Goal: Information Seeking & Learning: Learn about a topic

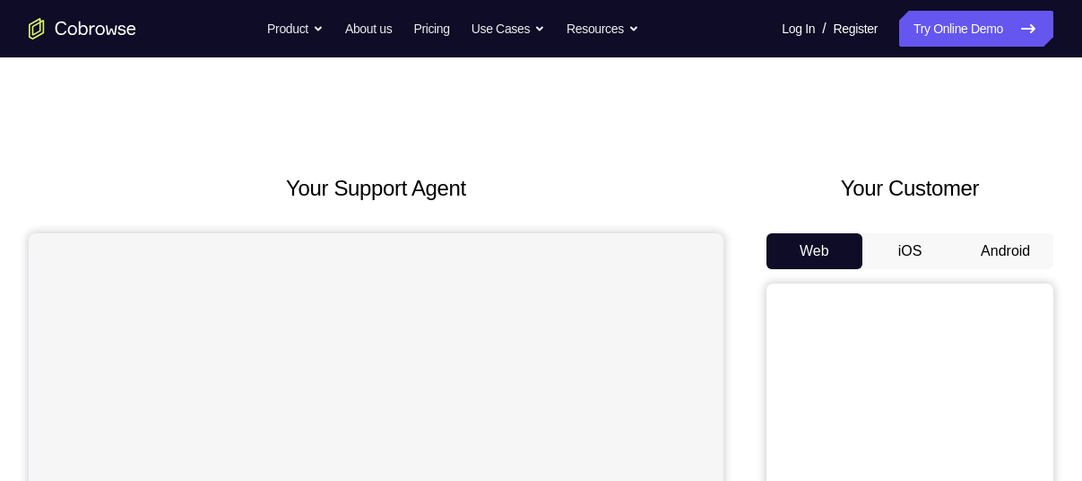
click at [997, 233] on button "Android" at bounding box center [1005, 251] width 96 height 36
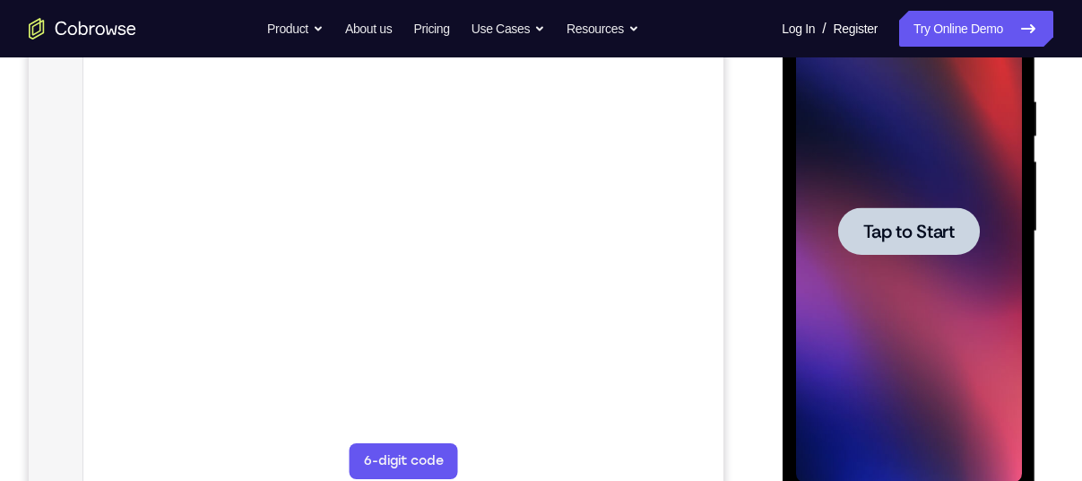
click at [847, 237] on div at bounding box center [908, 231] width 142 height 48
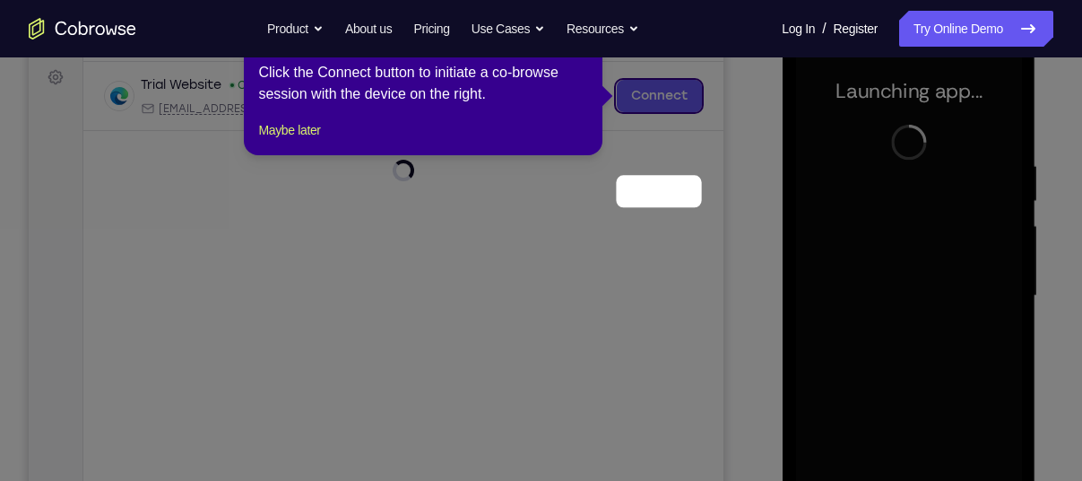
scroll to position [169, 0]
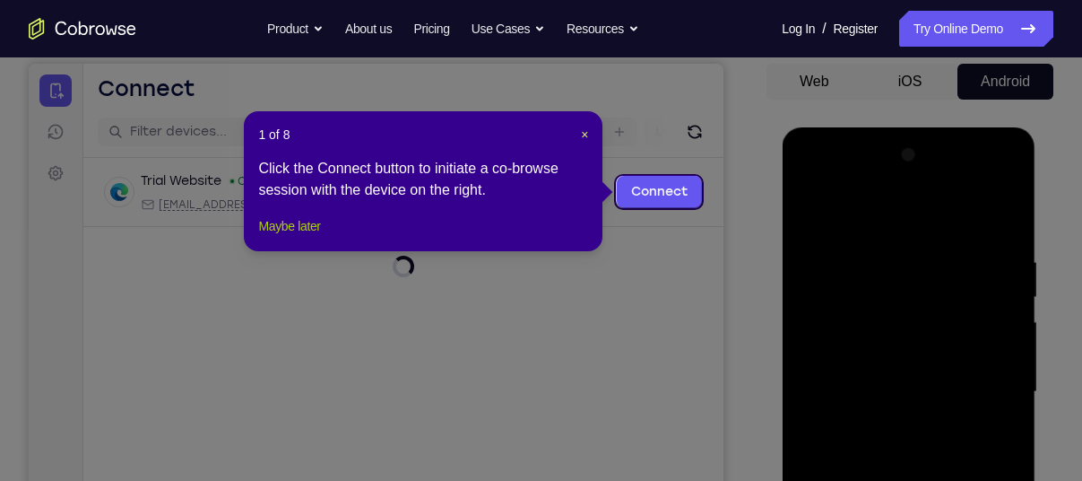
click at [282, 237] on button "Maybe later" at bounding box center [289, 226] width 62 height 22
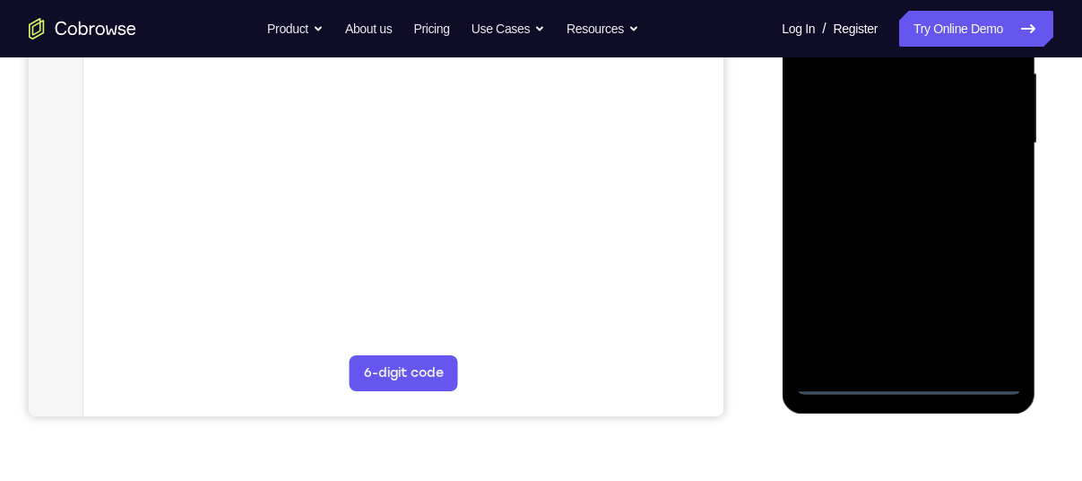
scroll to position [428, 0]
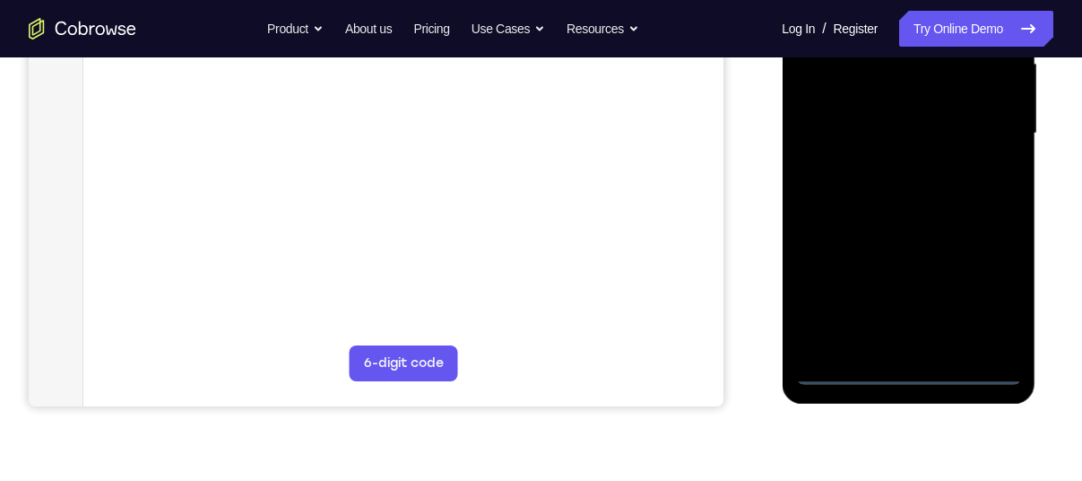
click at [906, 369] on div at bounding box center [908, 134] width 226 height 502
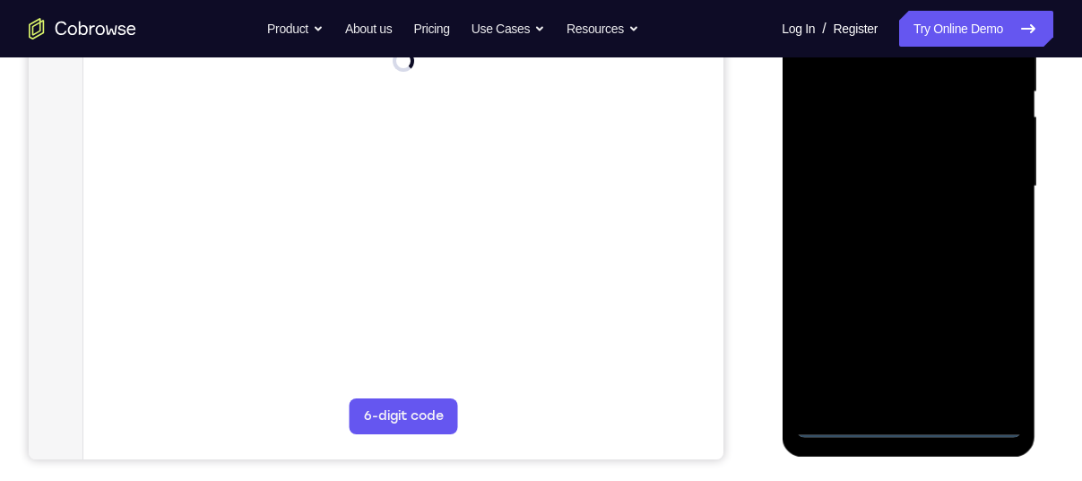
scroll to position [371, 0]
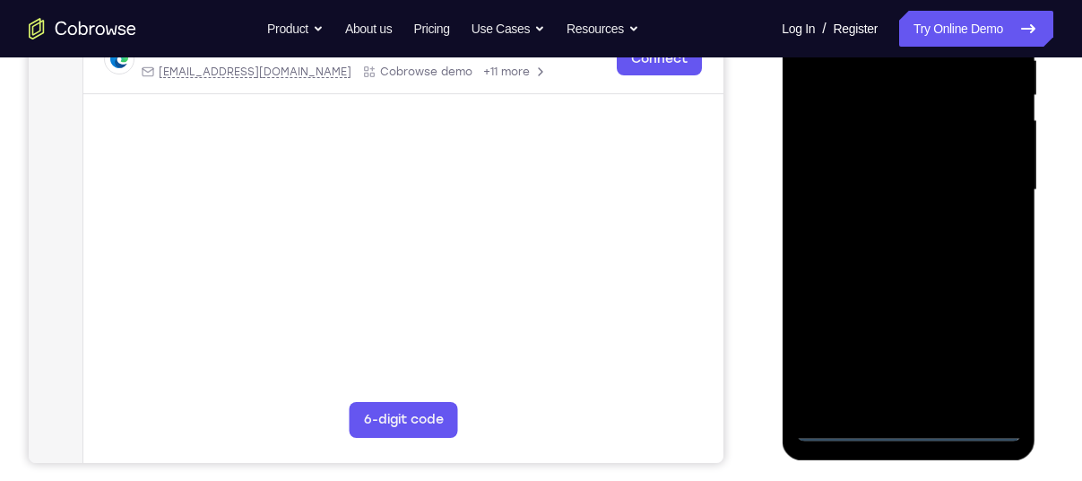
click at [912, 425] on div at bounding box center [908, 190] width 226 height 502
click at [991, 358] on div at bounding box center [908, 190] width 226 height 502
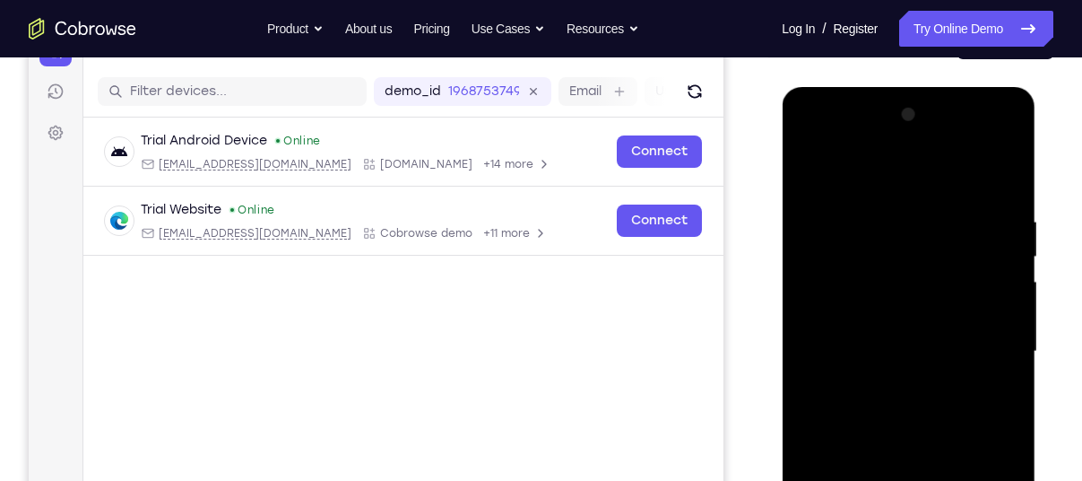
scroll to position [178, 0]
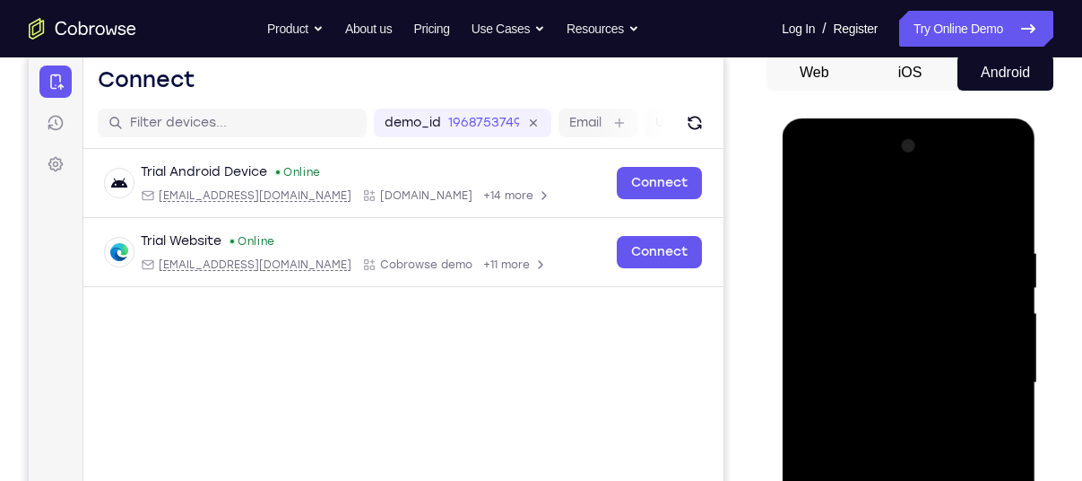
click at [851, 205] on div at bounding box center [908, 383] width 226 height 502
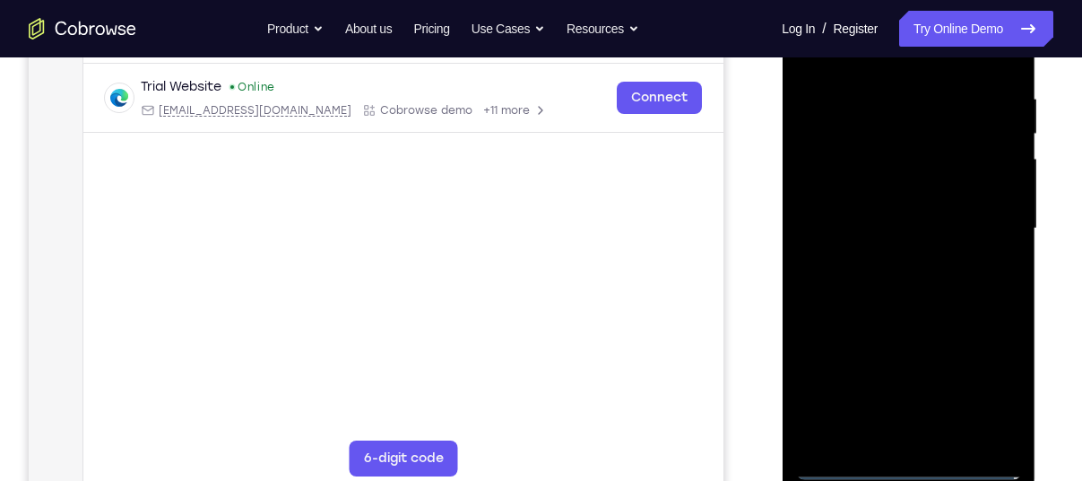
scroll to position [334, 0]
click at [972, 215] on div at bounding box center [908, 227] width 226 height 502
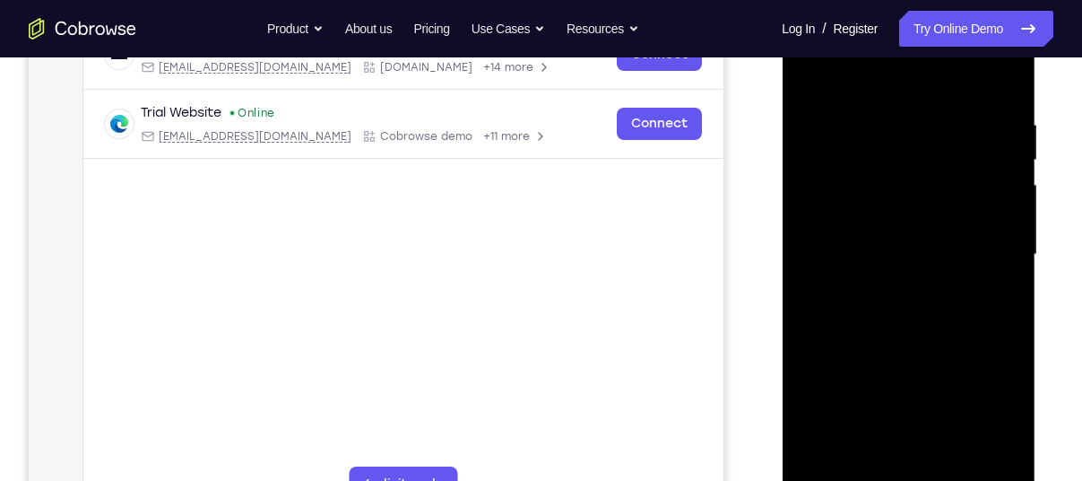
scroll to position [306, 0]
click at [892, 286] on div at bounding box center [908, 255] width 226 height 502
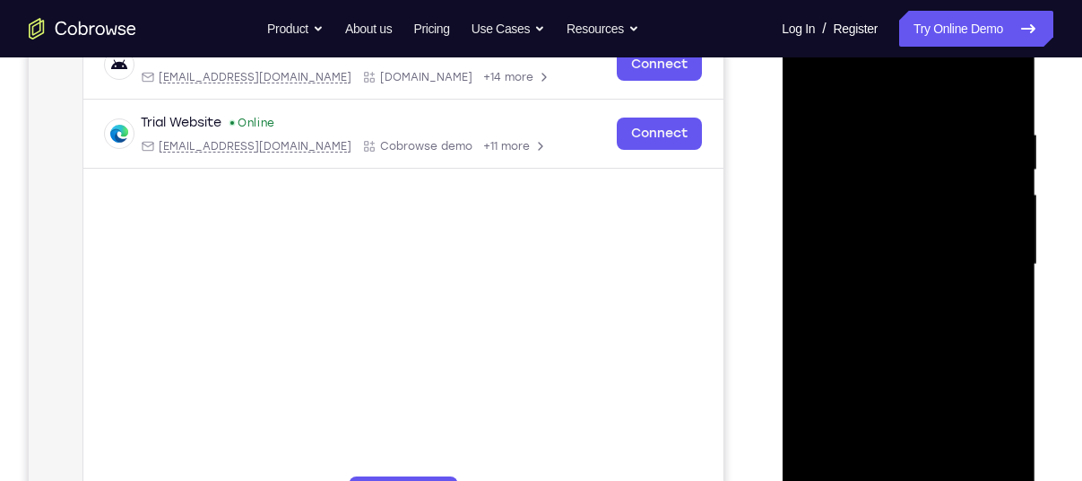
click at [852, 244] on div at bounding box center [908, 264] width 226 height 502
click at [838, 226] on div at bounding box center [908, 264] width 226 height 502
click at [1000, 229] on div at bounding box center [908, 264] width 226 height 502
click at [879, 260] on div at bounding box center [908, 264] width 226 height 502
click at [842, 332] on div at bounding box center [908, 264] width 226 height 502
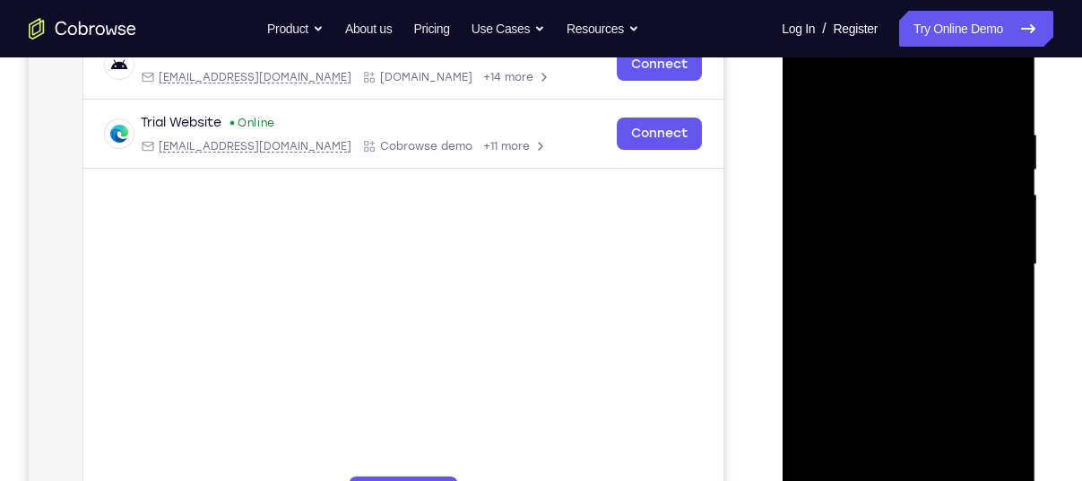
click at [848, 310] on div at bounding box center [908, 264] width 226 height 502
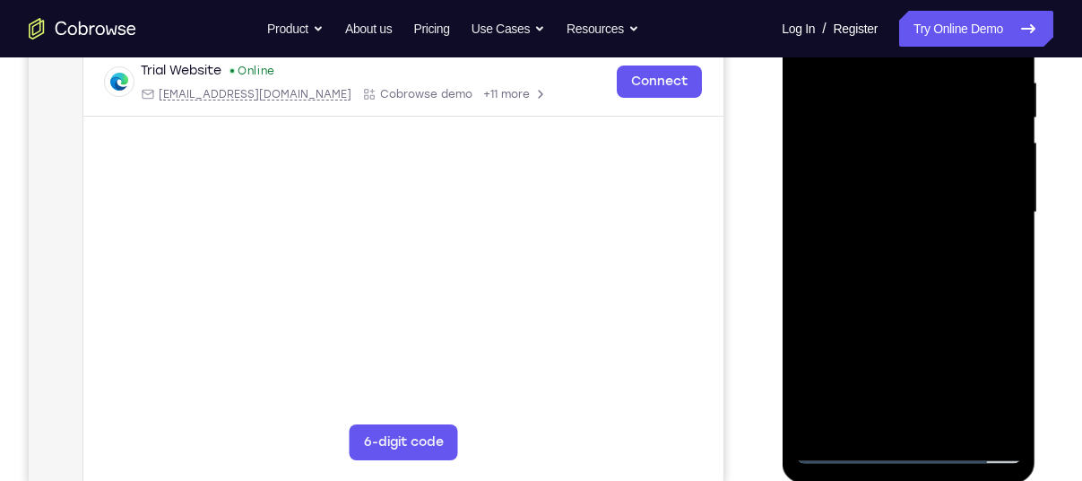
scroll to position [348, 0]
click at [865, 287] on div at bounding box center [908, 213] width 226 height 502
click at [949, 426] on div at bounding box center [908, 213] width 226 height 502
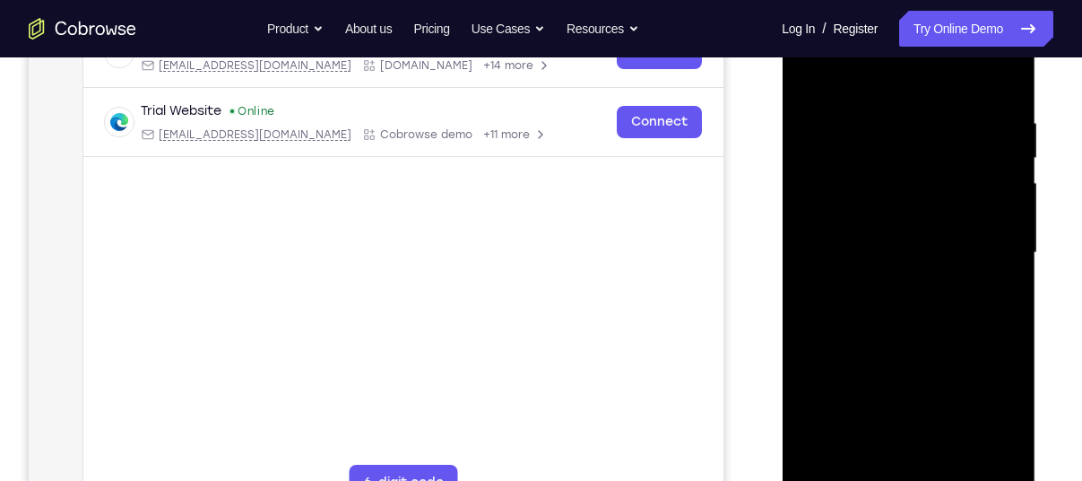
scroll to position [294, 0]
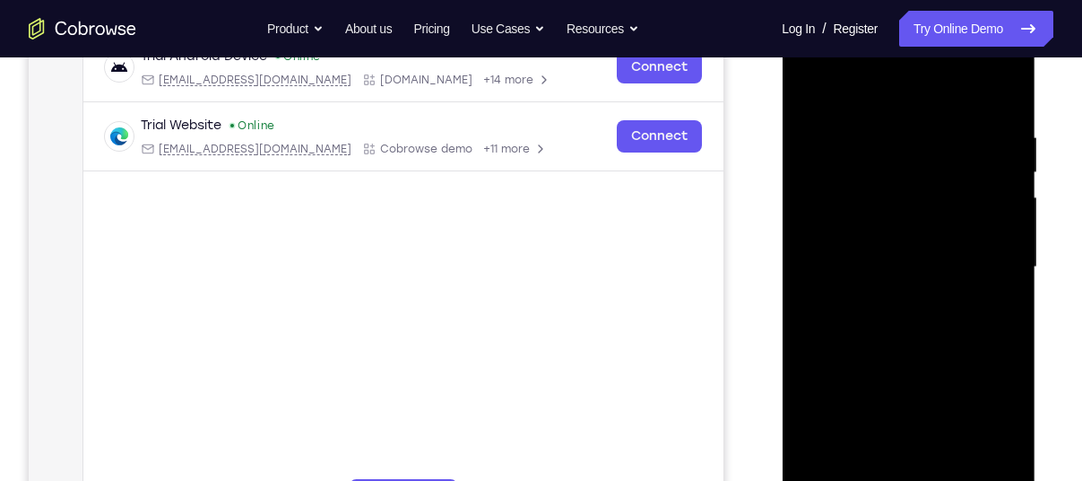
click at [884, 363] on div at bounding box center [908, 267] width 226 height 502
click at [888, 245] on div at bounding box center [908, 267] width 226 height 502
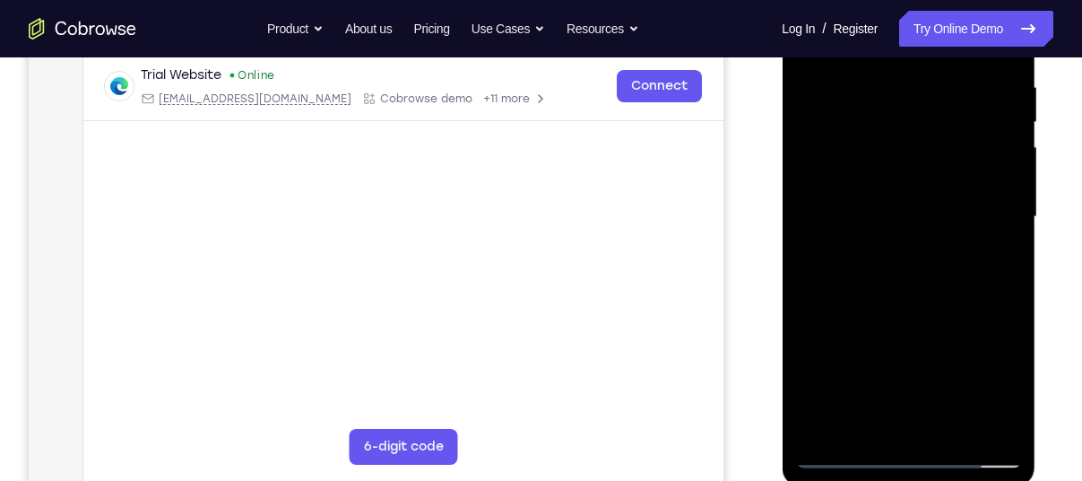
scroll to position [350, 0]
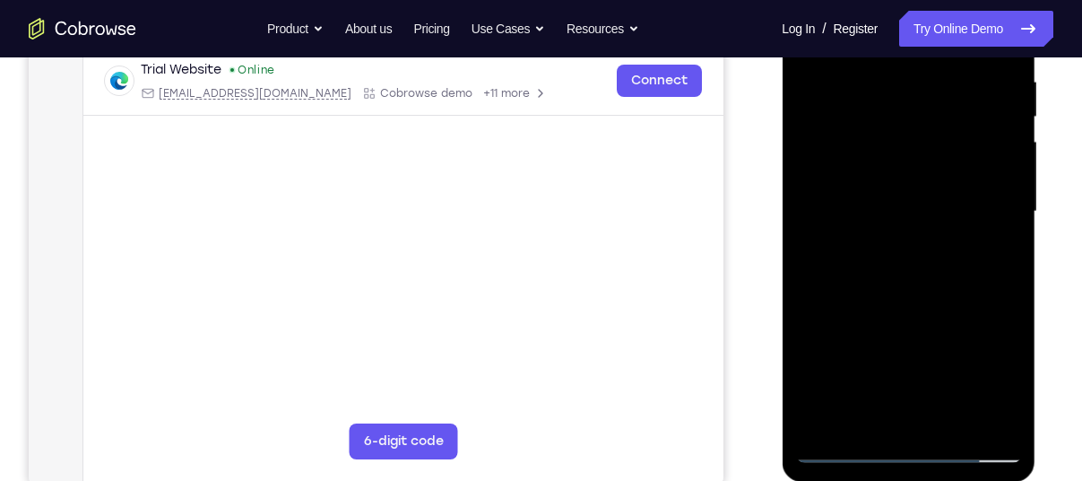
click at [853, 383] on div at bounding box center [908, 212] width 226 height 502
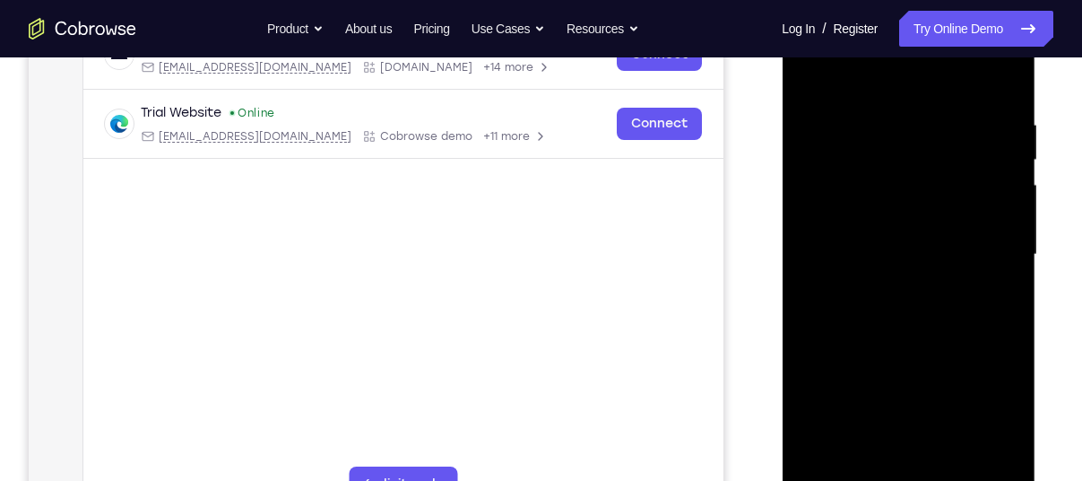
scroll to position [290, 0]
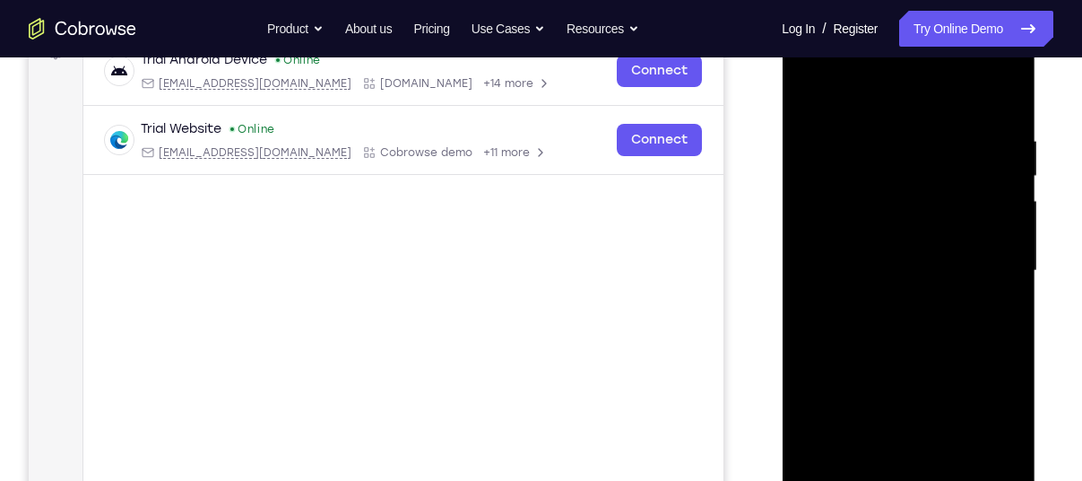
click at [810, 97] on div at bounding box center [908, 271] width 226 height 502
click at [815, 89] on div at bounding box center [908, 271] width 226 height 502
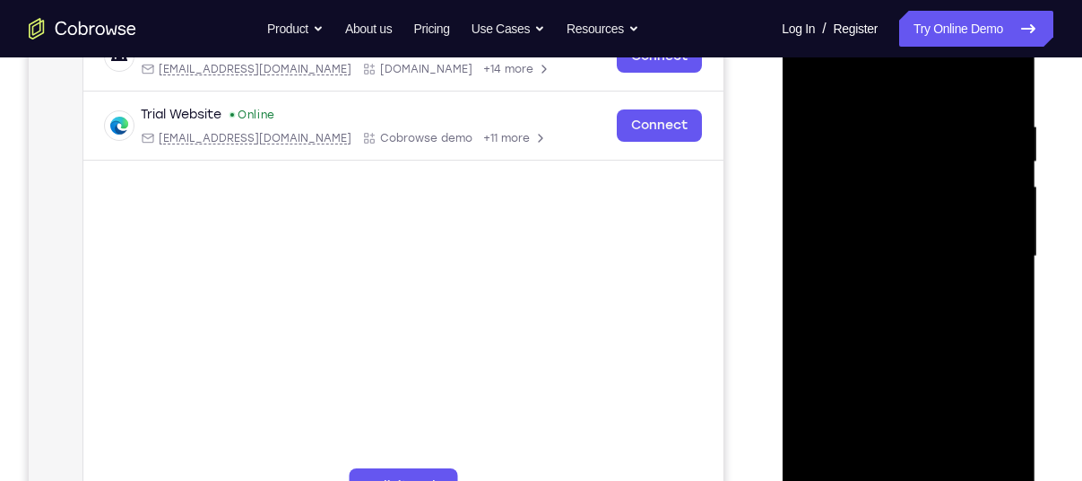
scroll to position [306, 0]
click at [1004, 66] on div at bounding box center [908, 255] width 226 height 502
click at [803, 72] on div at bounding box center [908, 255] width 226 height 502
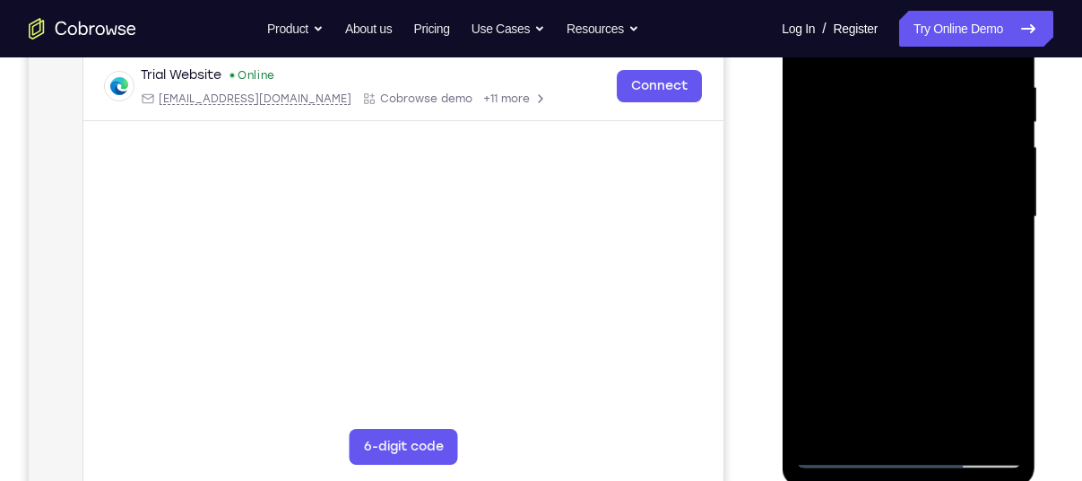
scroll to position [345, 0]
click at [1012, 402] on div at bounding box center [908, 216] width 226 height 502
click at [942, 425] on div at bounding box center [908, 216] width 226 height 502
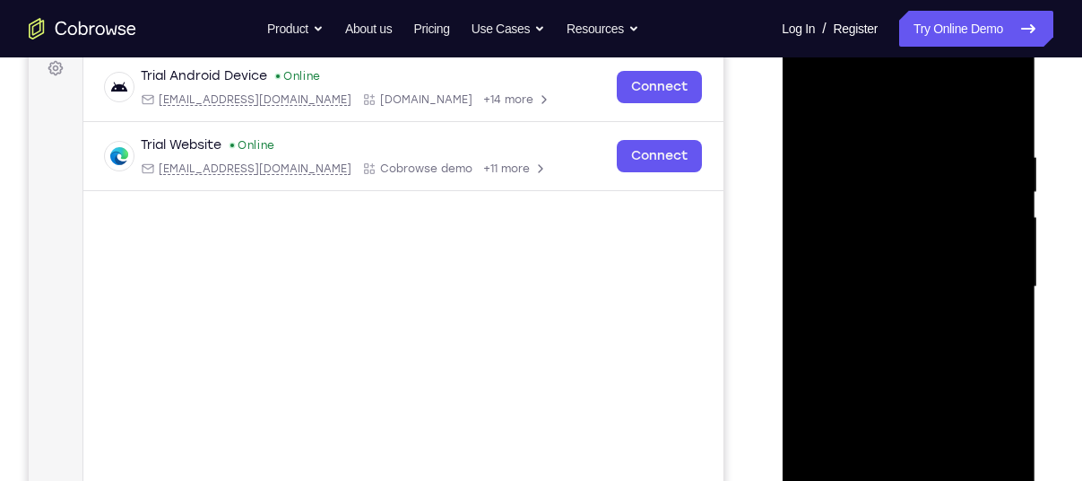
scroll to position [265, 0]
